Goal: Task Accomplishment & Management: Use online tool/utility

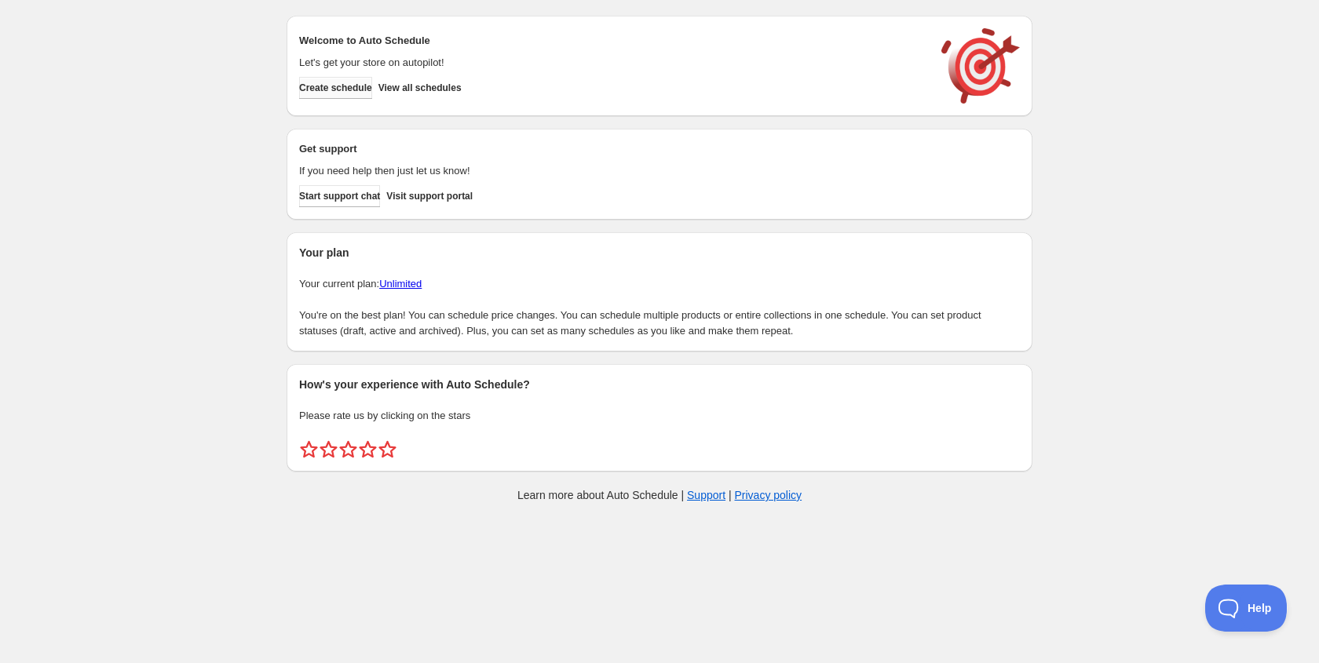
click at [362, 88] on span "Create schedule" at bounding box center [335, 88] width 73 height 13
click at [462, 93] on span "View all schedules" at bounding box center [419, 88] width 83 height 13
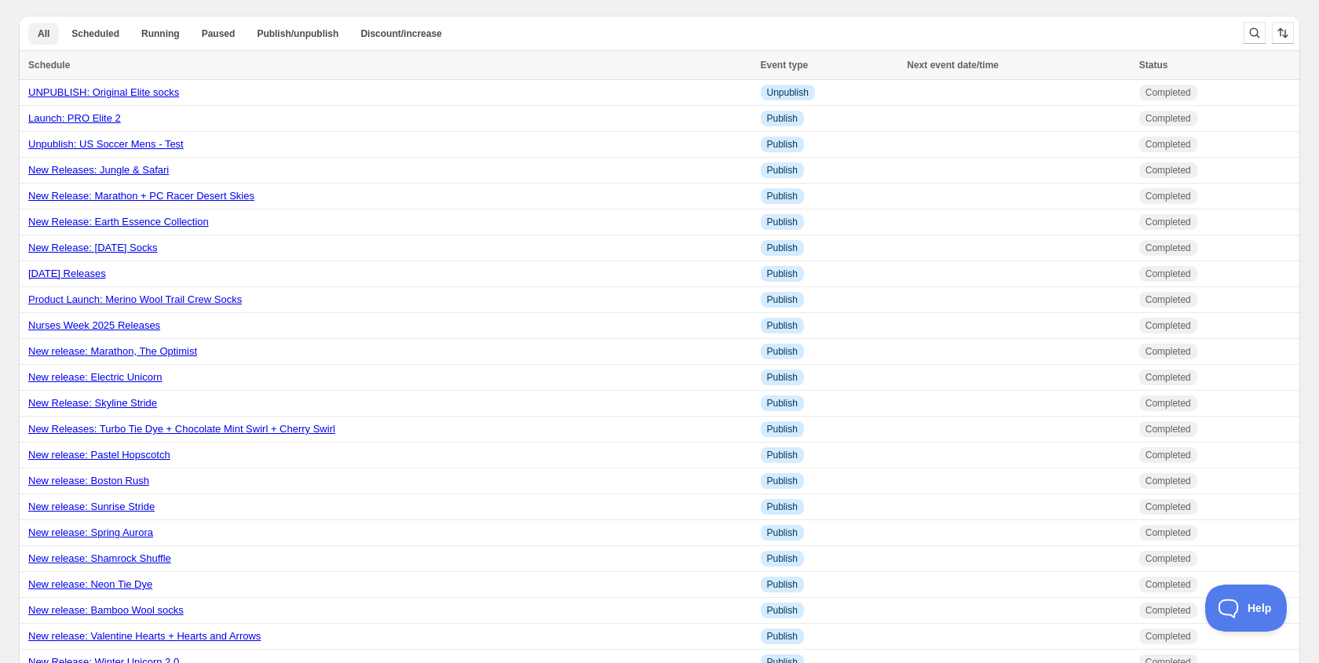
click at [45, 40] on button "All" at bounding box center [43, 34] width 31 height 22
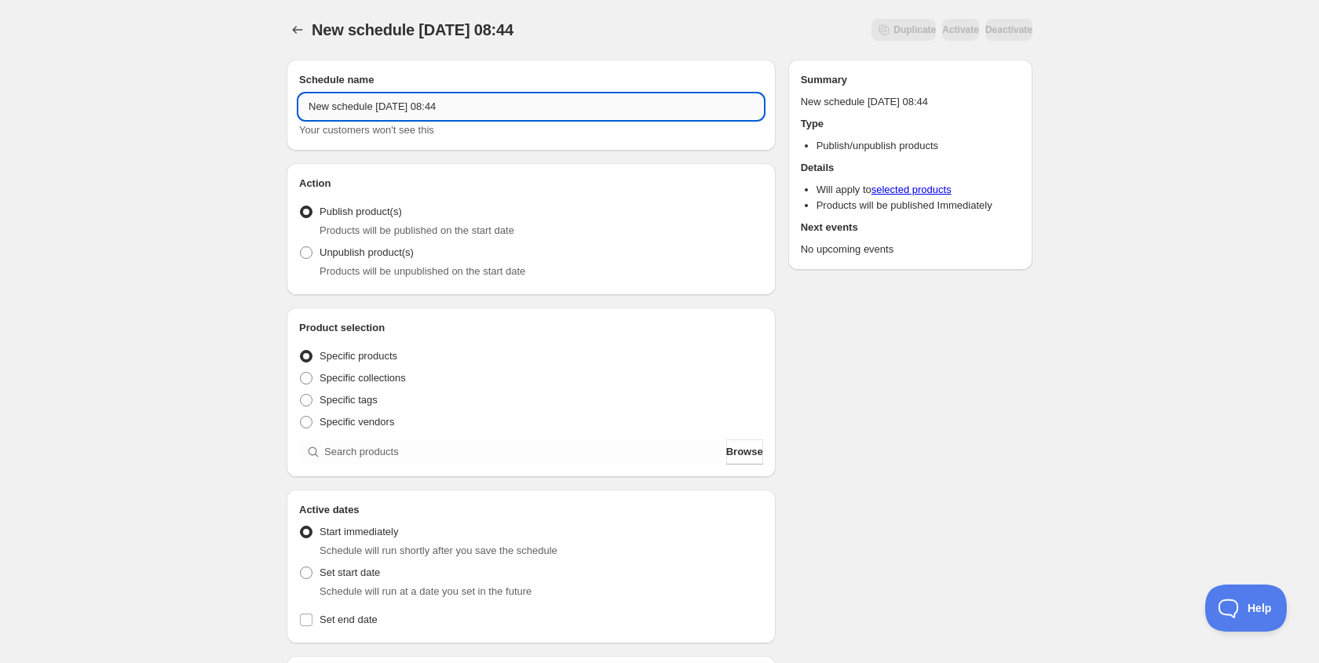
click at [479, 99] on input "New schedule Aug 25 2025 08:44" at bounding box center [531, 106] width 464 height 25
click at [473, 108] on input "New schedule Aug 25 2025 08:44" at bounding box center [531, 106] width 464 height 25
type input "New Release: Groovy Flowers"
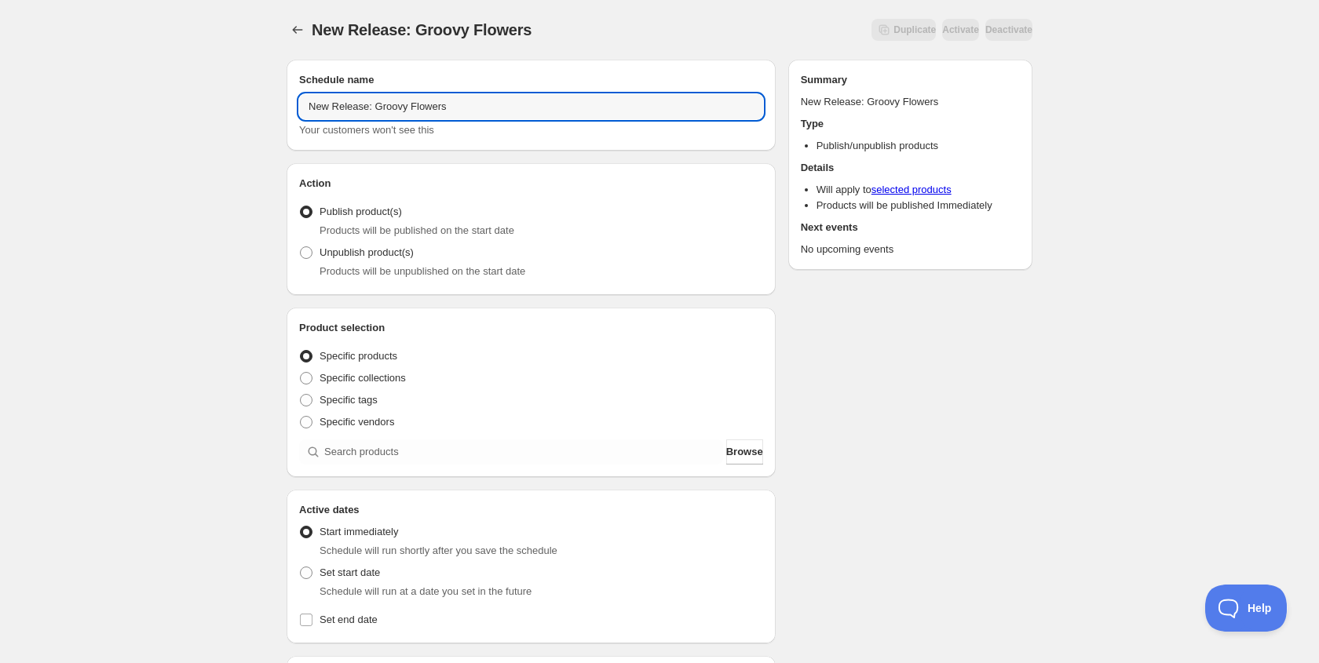
click at [124, 327] on div "New Release: Groovy Flowers. This page is ready New Release: Groovy Flowers Dup…" at bounding box center [659, 598] width 1319 height 1197
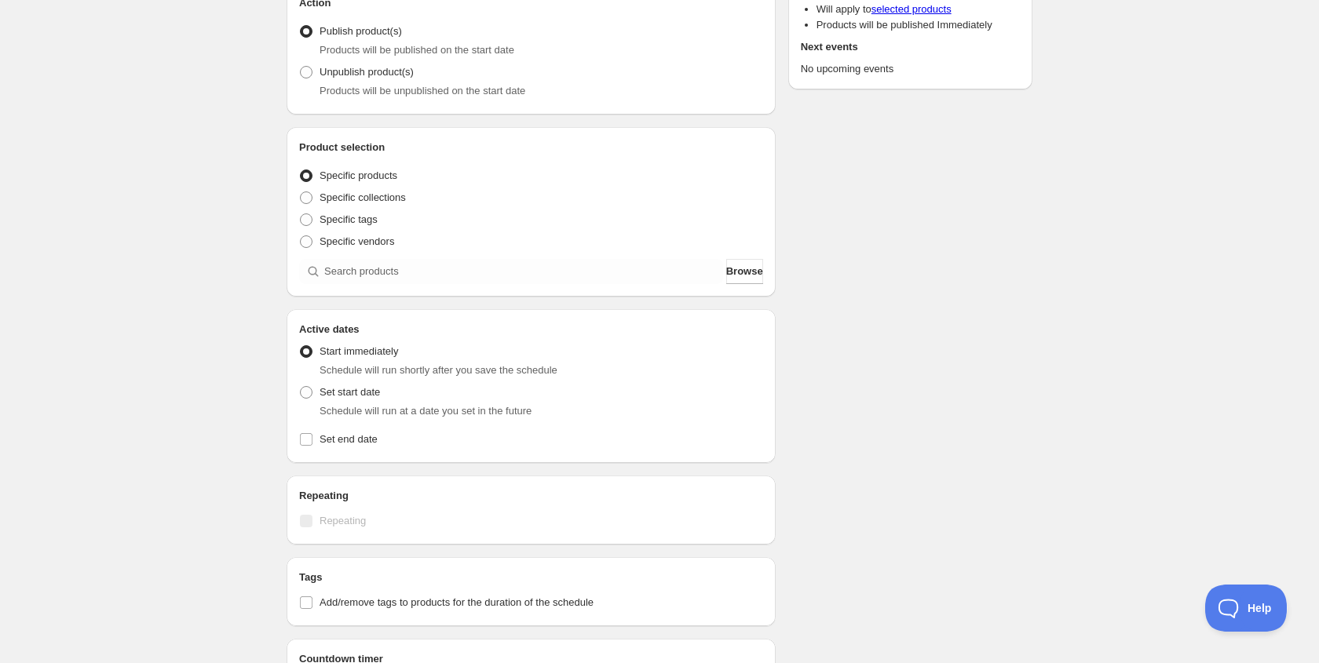
scroll to position [181, 0]
click at [525, 286] on div "Product selection Entity type Specific products Specific collections Specific t…" at bounding box center [531, 211] width 489 height 170
click at [516, 278] on input "search" at bounding box center [523, 270] width 399 height 25
type input "g"
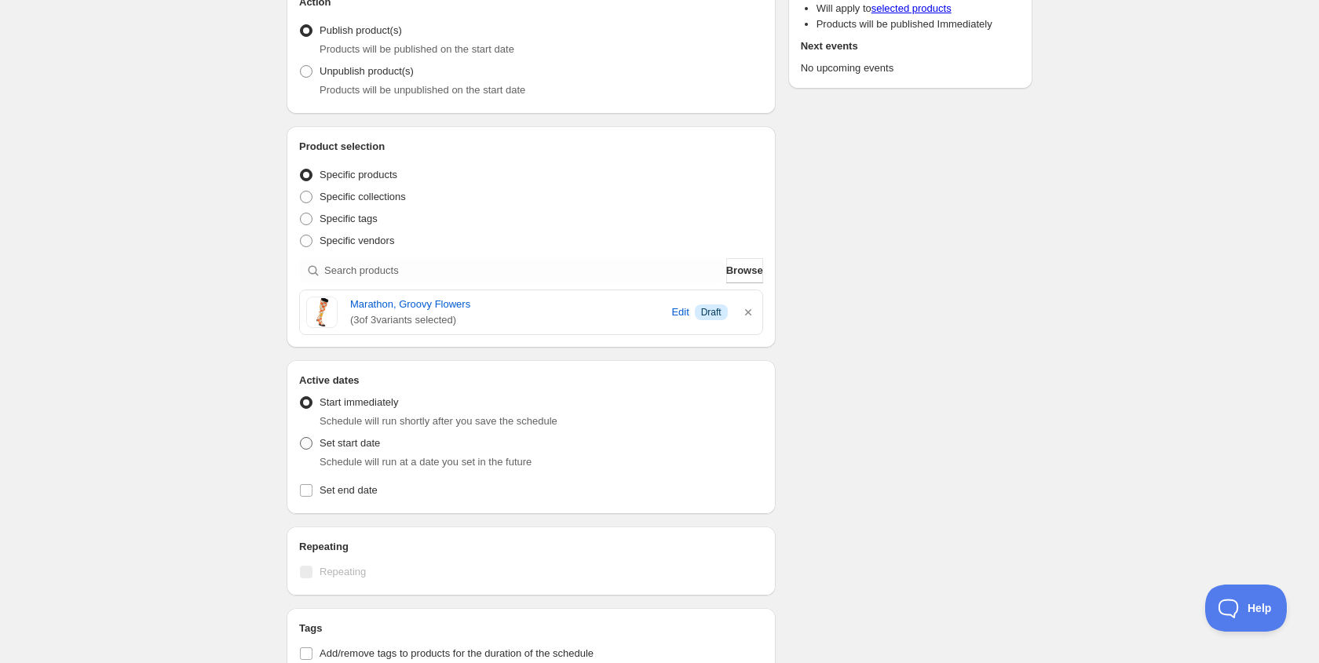
click at [310, 450] on span at bounding box center [306, 444] width 14 height 14
click at [301, 438] on input "Set start date" at bounding box center [300, 437] width 1 height 1
radio input "true"
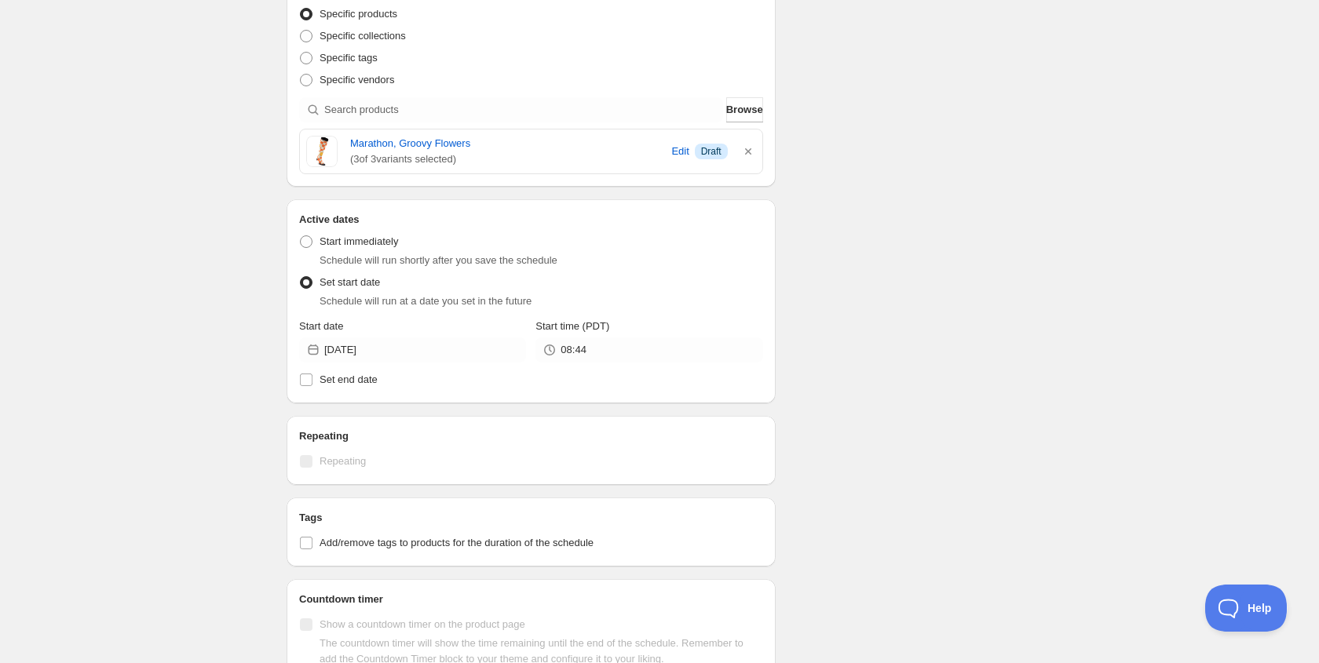
scroll to position [343, 0]
click at [410, 337] on input "2025-08-25" at bounding box center [425, 349] width 202 height 25
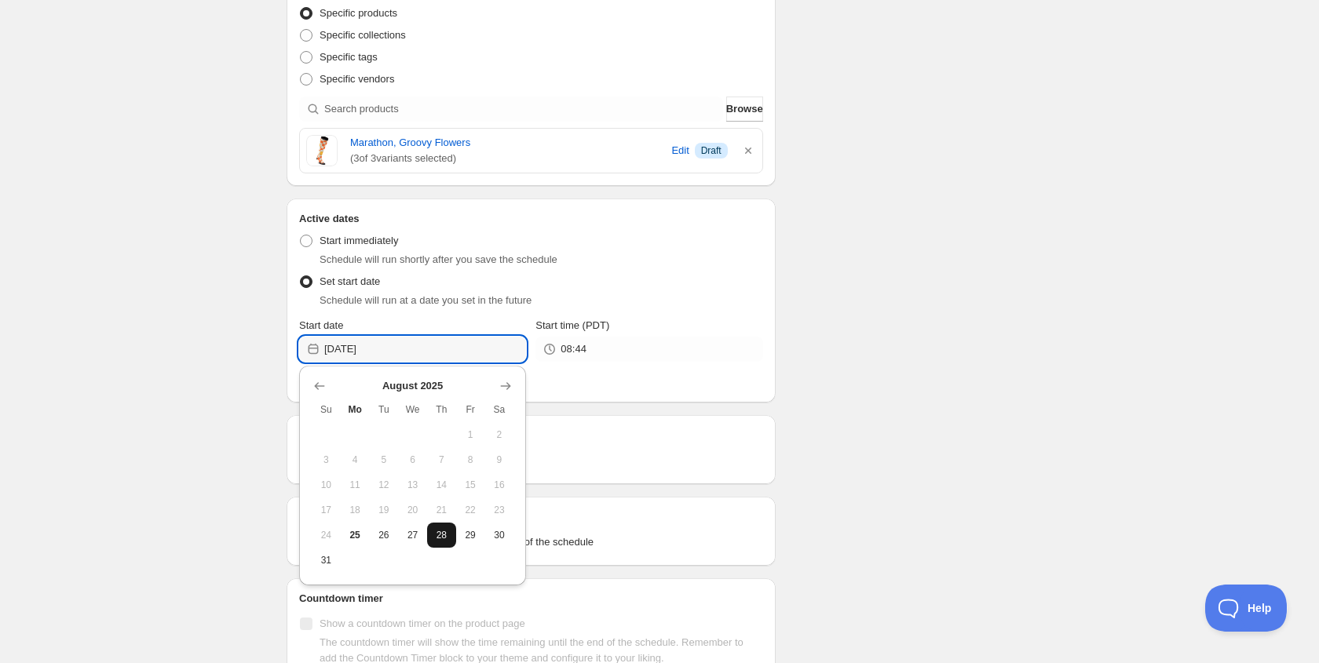
click at [434, 536] on span "28" at bounding box center [441, 535] width 16 height 13
type input "2025-08-28"
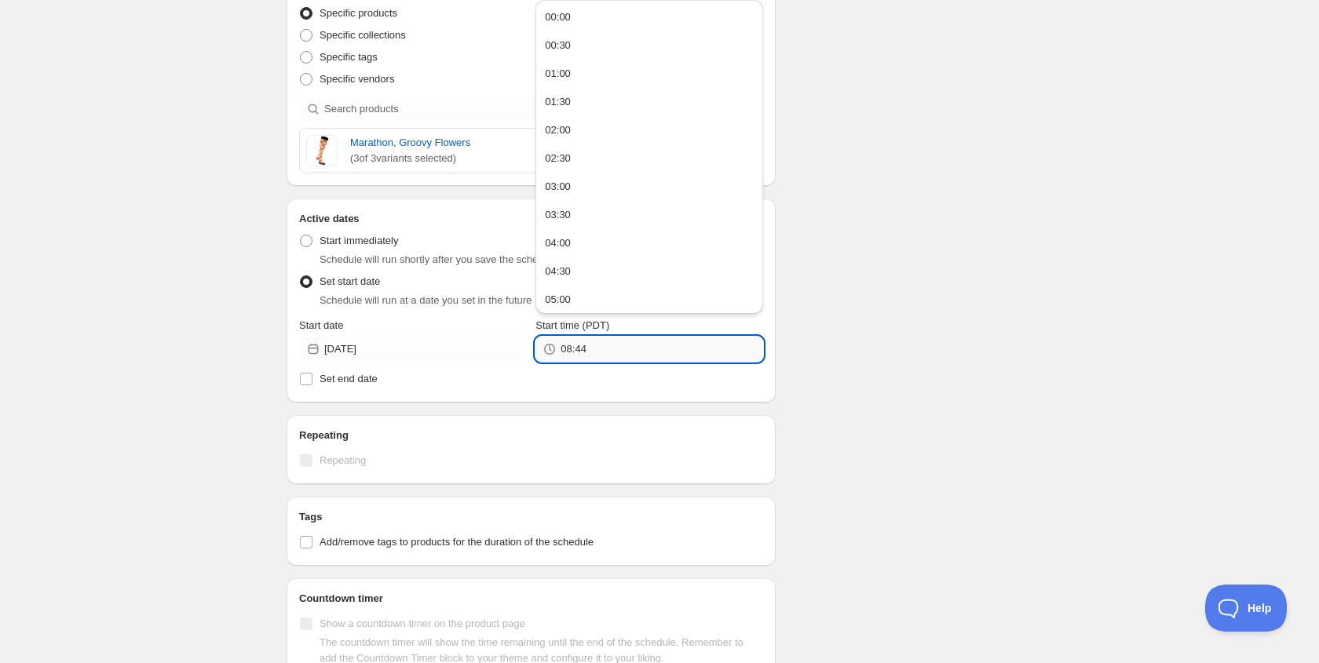
click at [583, 360] on input "08:44" at bounding box center [662, 349] width 202 height 25
drag, startPoint x: 575, startPoint y: 12, endPoint x: 565, endPoint y: 16, distance: 10.5
click at [575, 12] on button "00:00" at bounding box center [648, 17] width 217 height 25
type input "00:00"
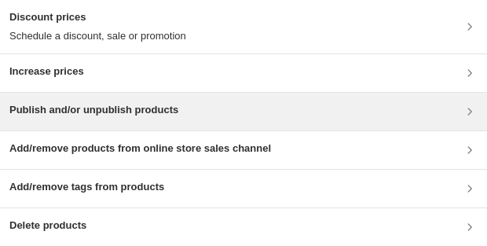
click at [203, 49] on div "Publish and/or unpublish products" at bounding box center [243, 111] width 468 height 19
